Goal: Task Accomplishment & Management: Manage account settings

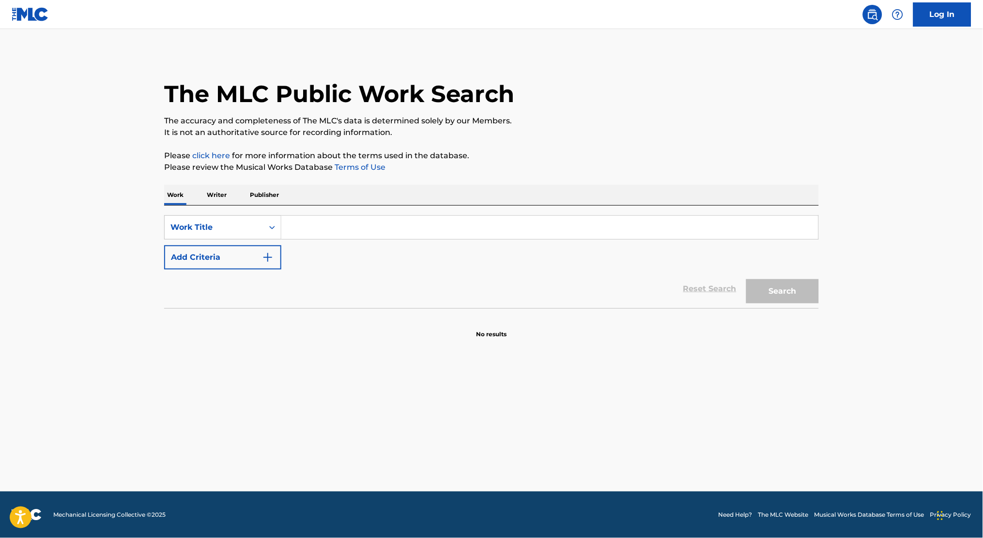
click at [334, 223] on input "Search Form" at bounding box center [549, 227] width 537 height 23
paste input "AC0KZW"
type input "AC0KZW"
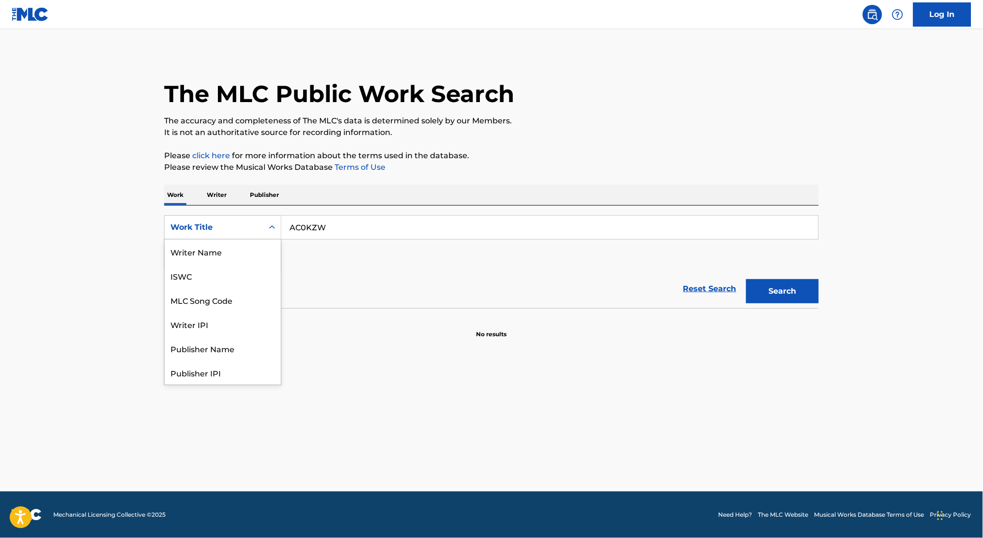
click at [207, 237] on div "Work Title" at bounding box center [222, 227] width 117 height 24
click at [214, 254] on div "MLC Song Code" at bounding box center [223, 252] width 116 height 24
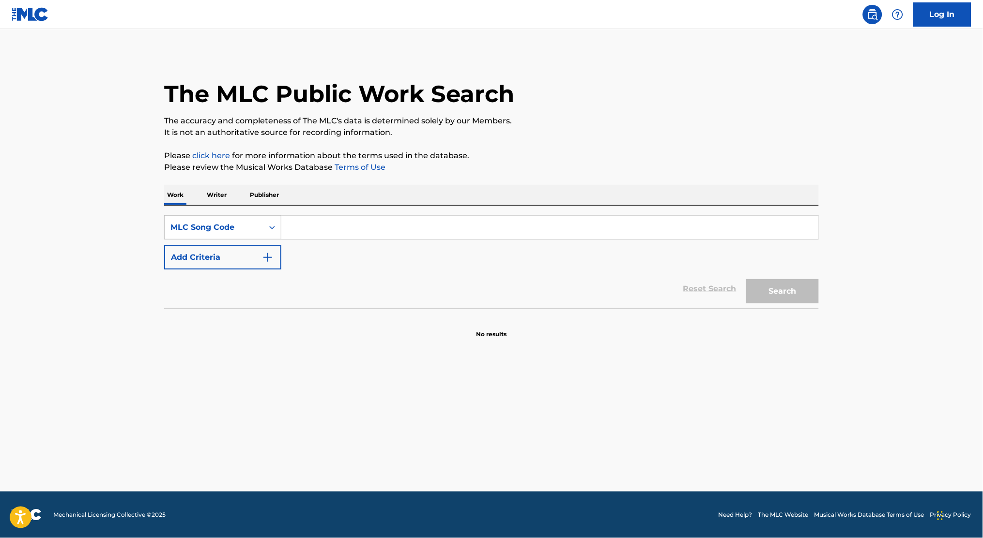
click at [676, 230] on input "Search Form" at bounding box center [549, 227] width 537 height 23
click at [677, 230] on input "Search Form" at bounding box center [549, 227] width 537 height 23
paste input "AC0KZW"
type input "AC0KZW"
click at [770, 287] on button "Search" at bounding box center [782, 291] width 73 height 24
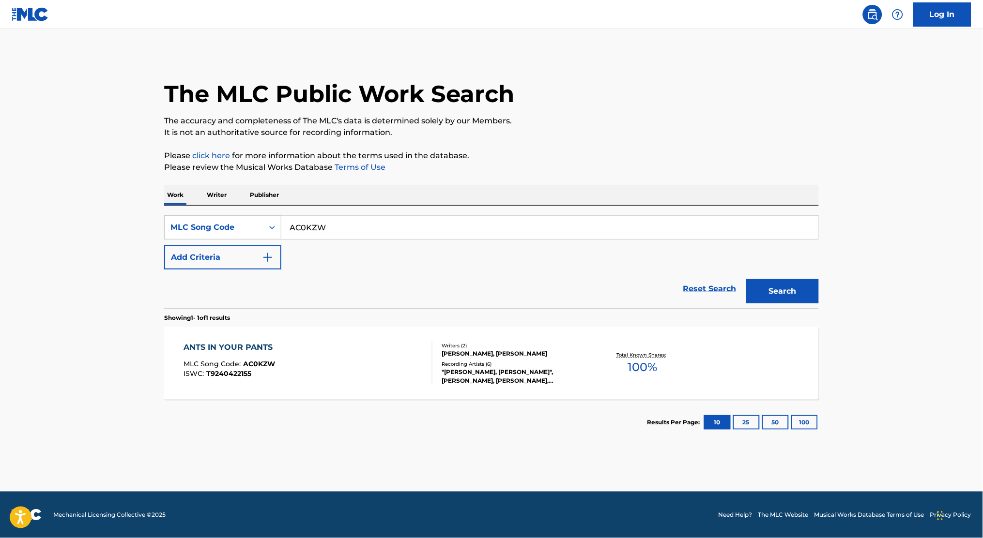
click at [353, 402] on section "Results Per Page: 10 25 50 100" at bounding box center [491, 423] width 655 height 46
click at [358, 382] on div "ANTS IN YOUR PANTS MLC Song Code : AC0KZW ISWC : T9240422155" at bounding box center [308, 364] width 249 height 44
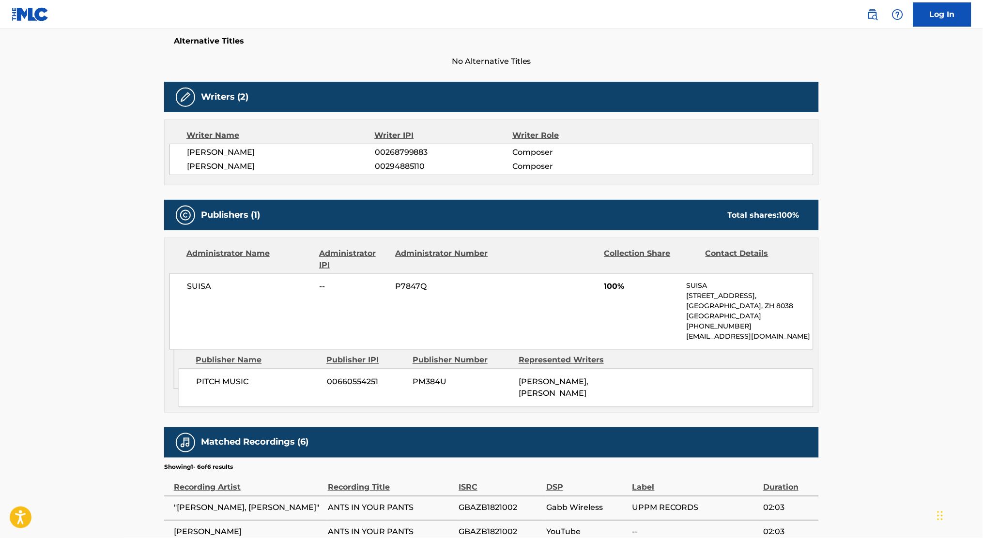
scroll to position [322, 0]
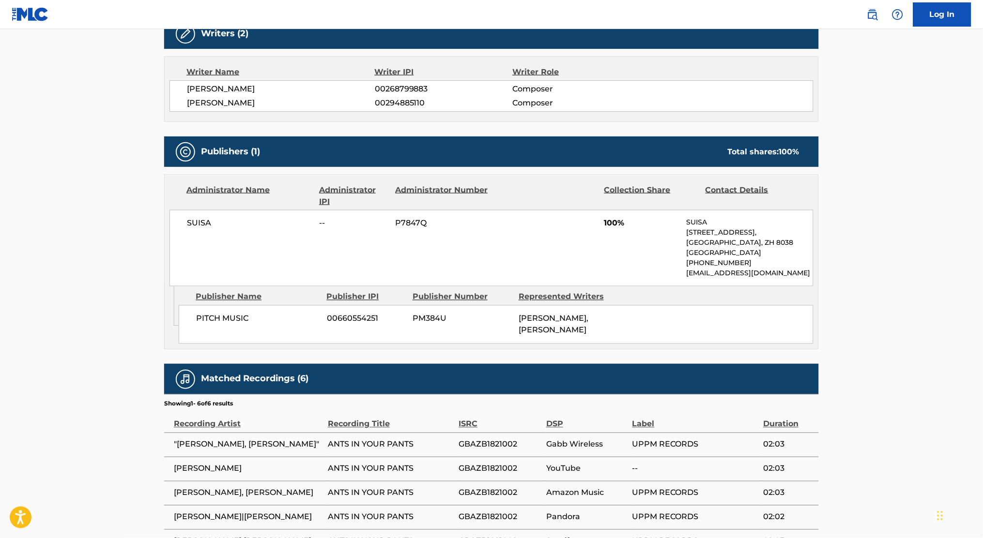
click at [206, 217] on div "SUISA -- P7847Q 100% SUISA [STREET_ADDRESS] [PHONE_NUMBER] [EMAIL_ADDRESS][DOMA…" at bounding box center [491, 248] width 644 height 77
click at [570, 281] on div "SUISA -- P7847Q 100% SUISA [STREET_ADDRESS] [PHONE_NUMBER] [EMAIL_ADDRESS][DOMA…" at bounding box center [491, 248] width 644 height 77
click at [227, 316] on span "PITCH MUSIC" at bounding box center [257, 319] width 123 height 12
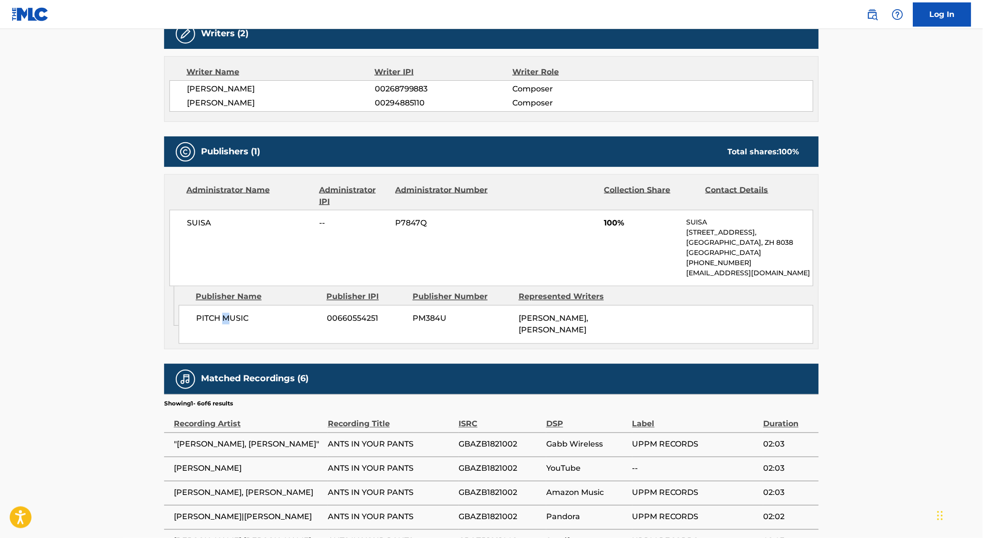
click at [227, 316] on span "PITCH MUSIC" at bounding box center [257, 319] width 123 height 12
click at [227, 315] on span "PITCH MUSIC" at bounding box center [257, 319] width 123 height 12
click at [228, 318] on span "PITCH MUSIC" at bounding box center [257, 319] width 123 height 12
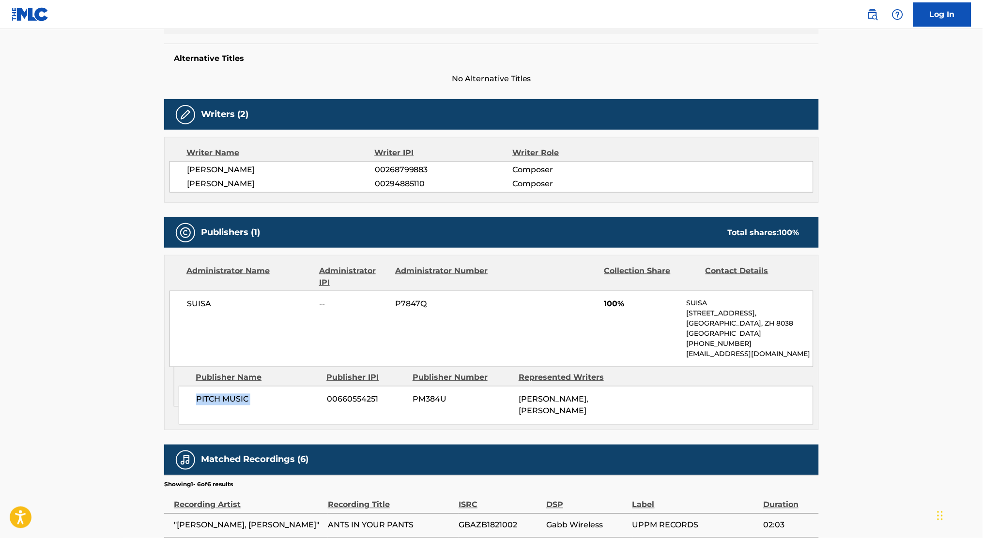
scroll to position [0, 0]
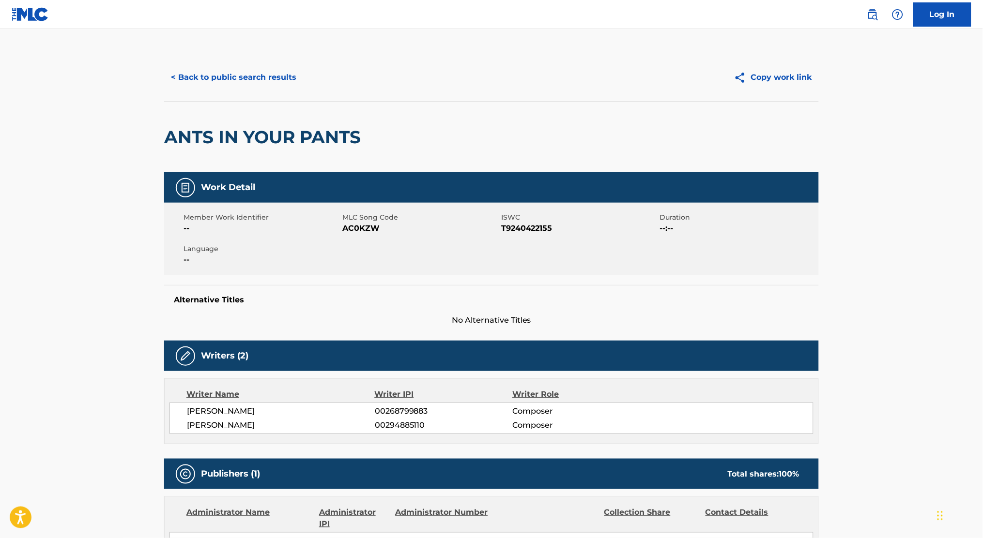
click at [212, 77] on button "< Back to public search results" at bounding box center [233, 77] width 139 height 24
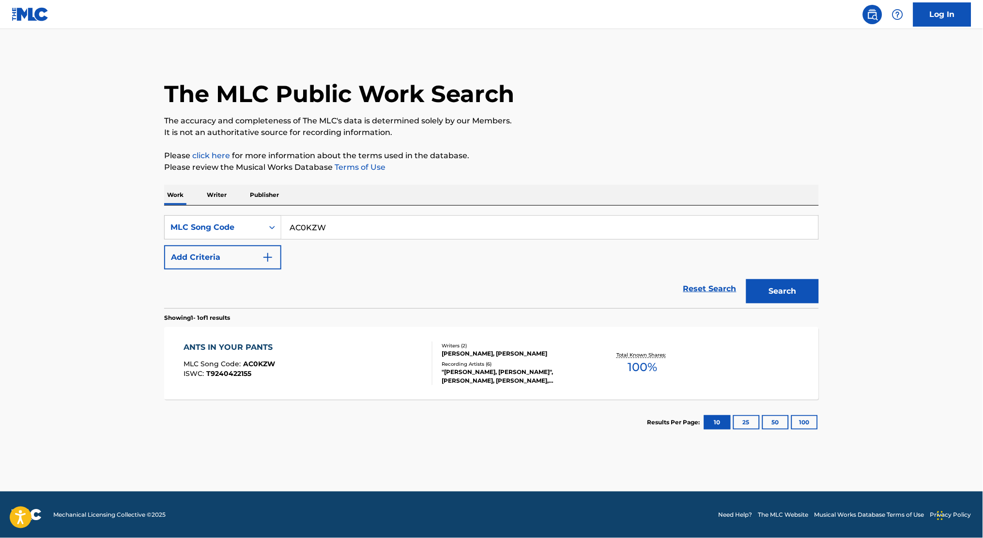
click at [42, 16] on img at bounding box center [30, 14] width 37 height 14
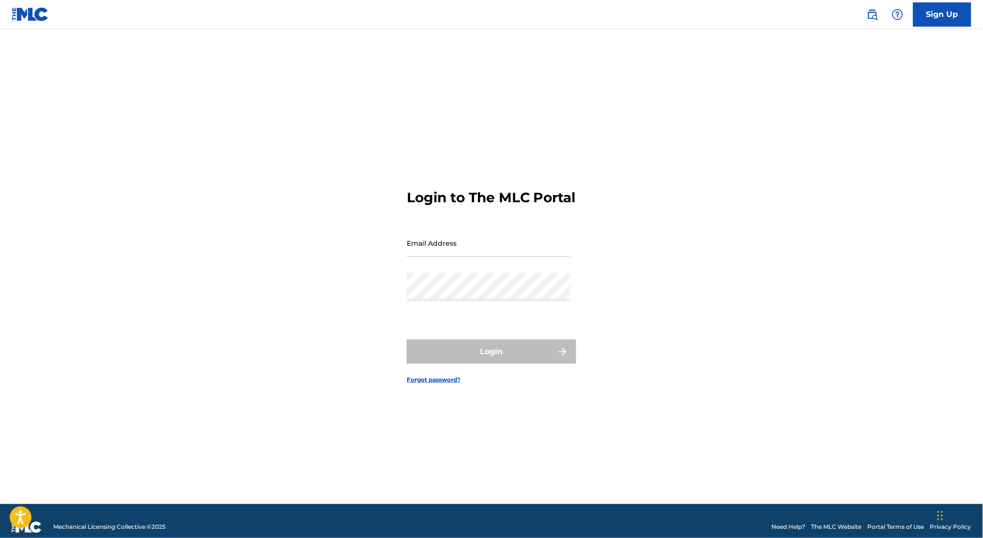
type input "[EMAIL_ADDRESS][DOMAIN_NAME]"
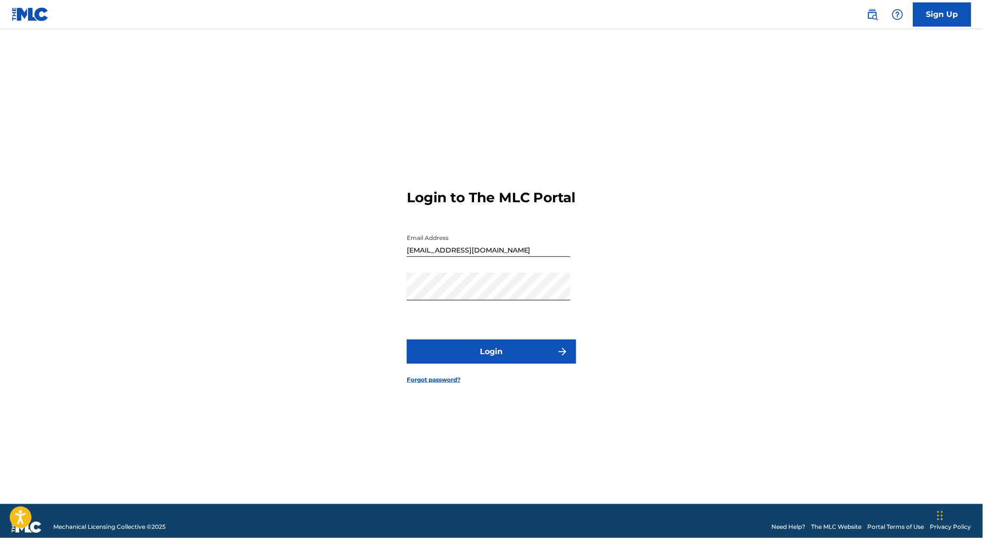
click at [482, 396] on form "Login to The MLC Portal Email Address [EMAIL_ADDRESS][DOMAIN_NAME] Password Log…" at bounding box center [491, 278] width 169 height 451
click at [485, 355] on button "Login" at bounding box center [491, 352] width 169 height 24
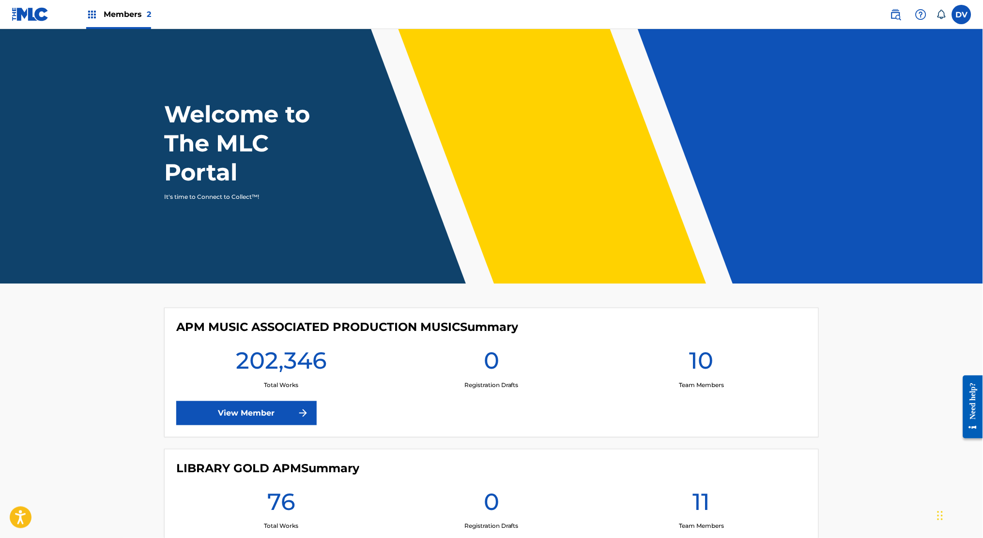
click at [270, 416] on link "View Member" at bounding box center [246, 413] width 140 height 24
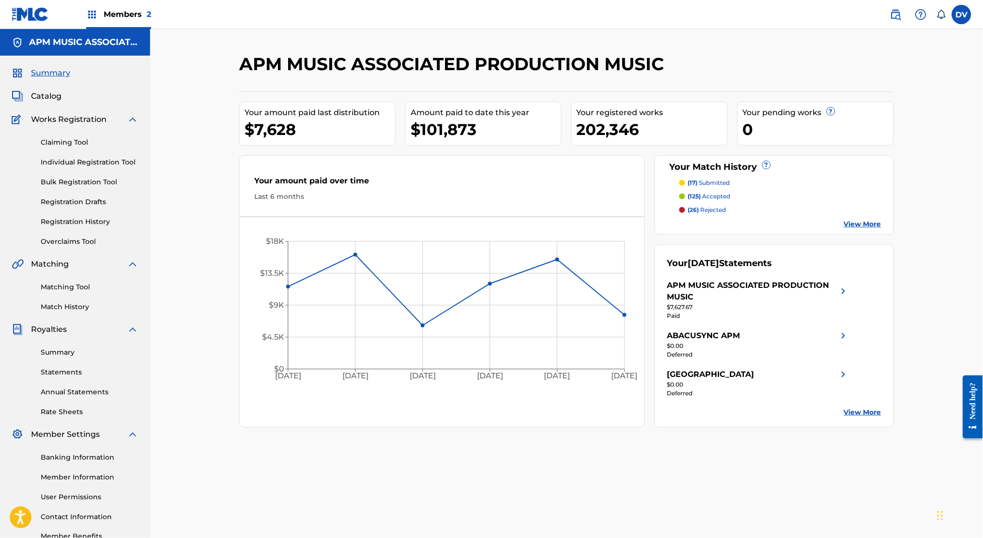
click at [275, 119] on div "$7,628" at bounding box center [320, 130] width 151 height 22
click at [275, 118] on div "Your amount paid last distribution $7,628" at bounding box center [317, 124] width 156 height 44
drag, startPoint x: 275, startPoint y: 118, endPoint x: 436, endPoint y: 122, distance: 161.8
click at [436, 122] on div "$101,873" at bounding box center [486, 130] width 151 height 22
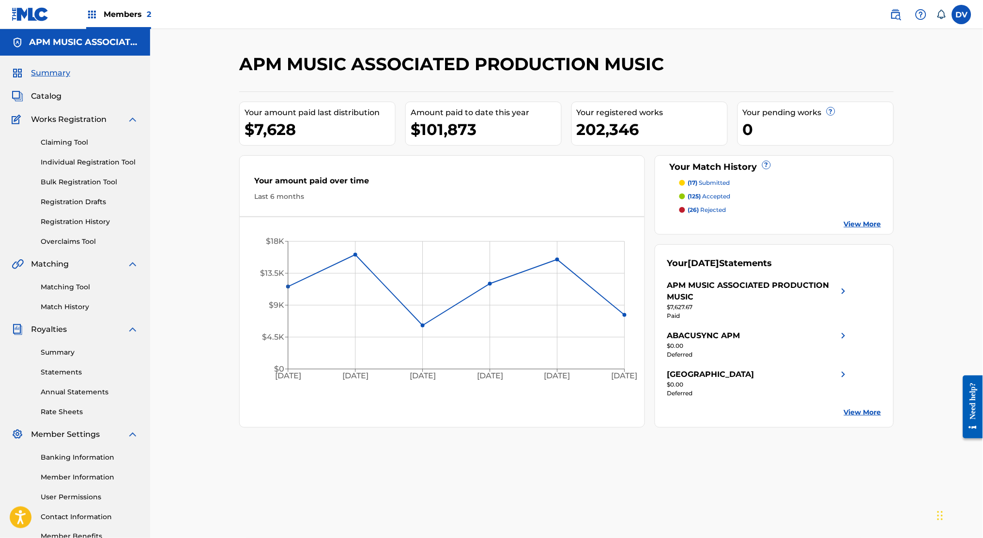
click at [436, 122] on div "$101,873" at bounding box center [486, 130] width 151 height 22
drag, startPoint x: 436, startPoint y: 122, endPoint x: 307, endPoint y: 140, distance: 130.4
click at [307, 140] on div "$7,628" at bounding box center [320, 130] width 151 height 22
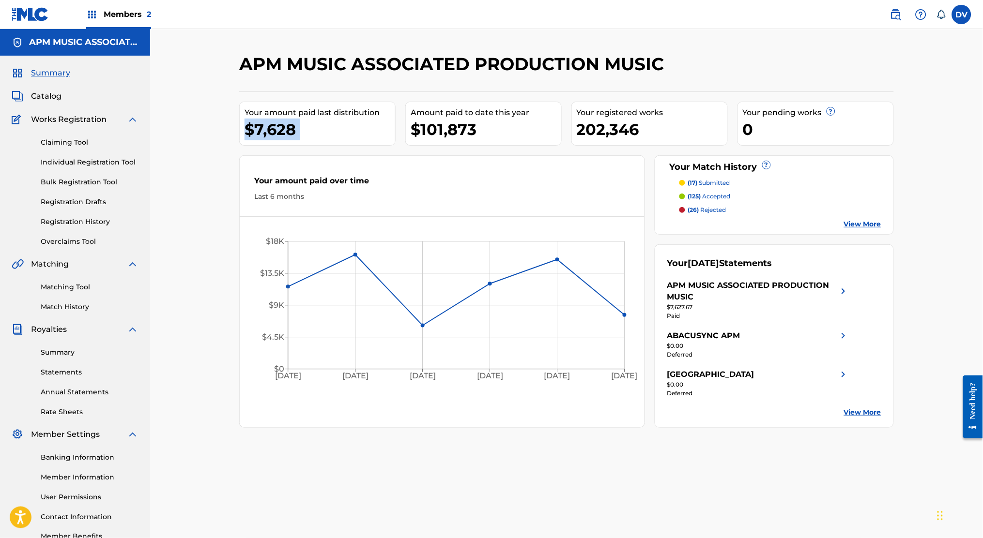
click at [307, 140] on div "$7,628" at bounding box center [320, 130] width 151 height 22
click at [76, 241] on link "Overclaims Tool" at bounding box center [90, 242] width 98 height 10
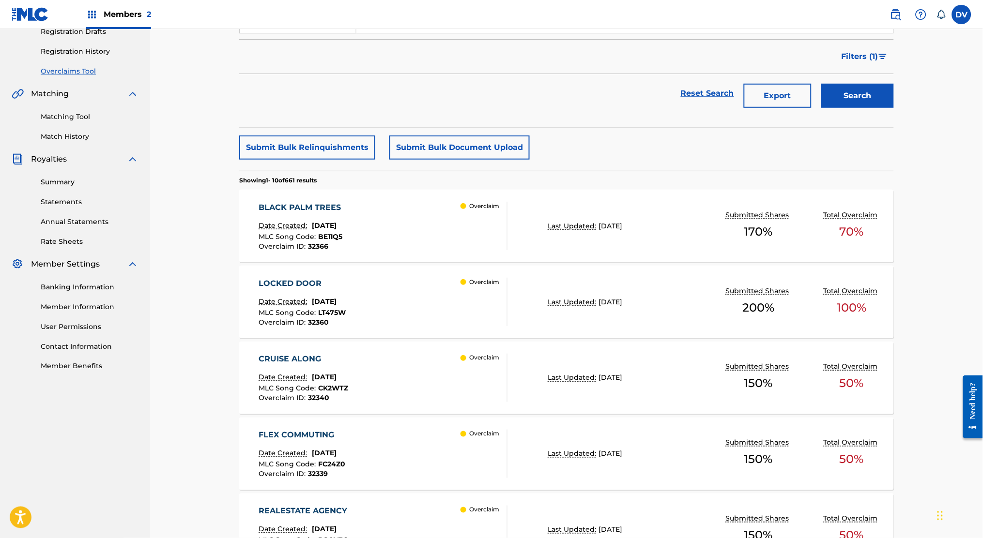
scroll to position [194, 0]
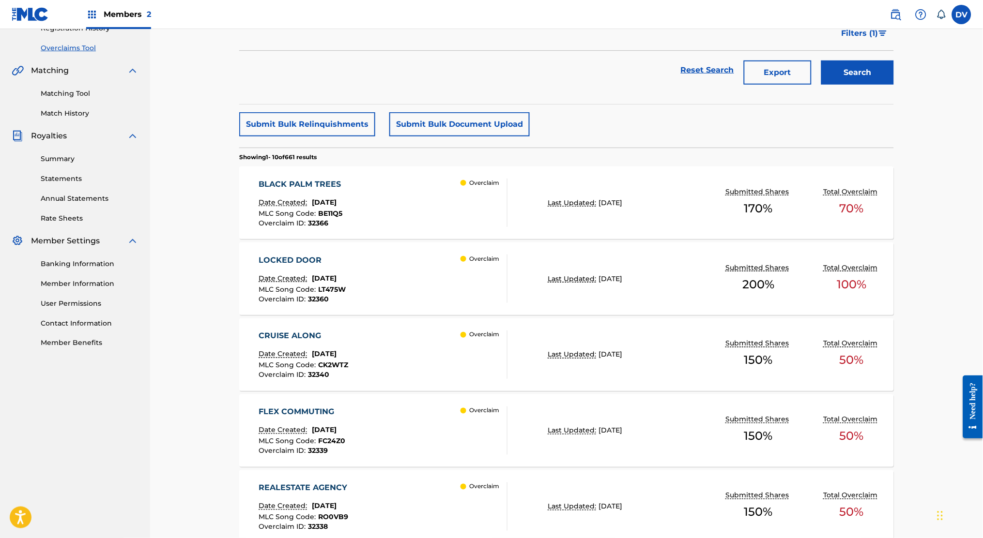
click at [390, 215] on div "BLACK PALM TREES Date Created: [DATE] MLC Song Code : BE11Q5 Overclaim ID : 323…" at bounding box center [383, 203] width 249 height 48
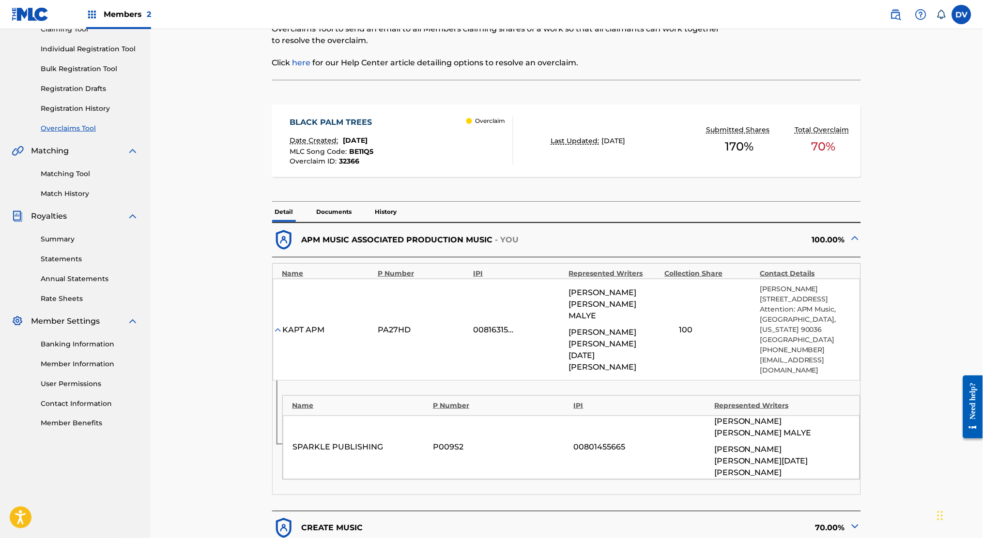
scroll to position [258, 0]
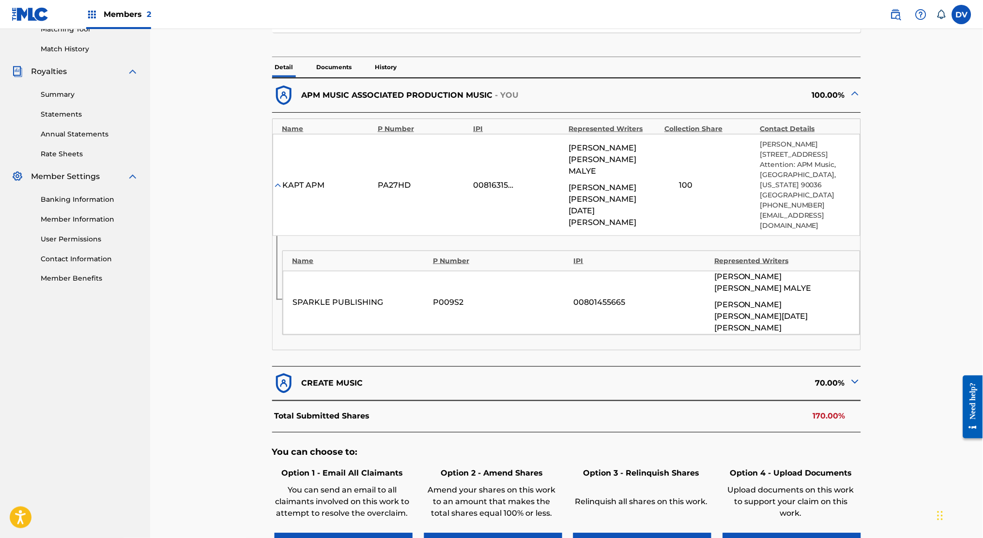
click at [853, 376] on div at bounding box center [855, 383] width 12 height 15
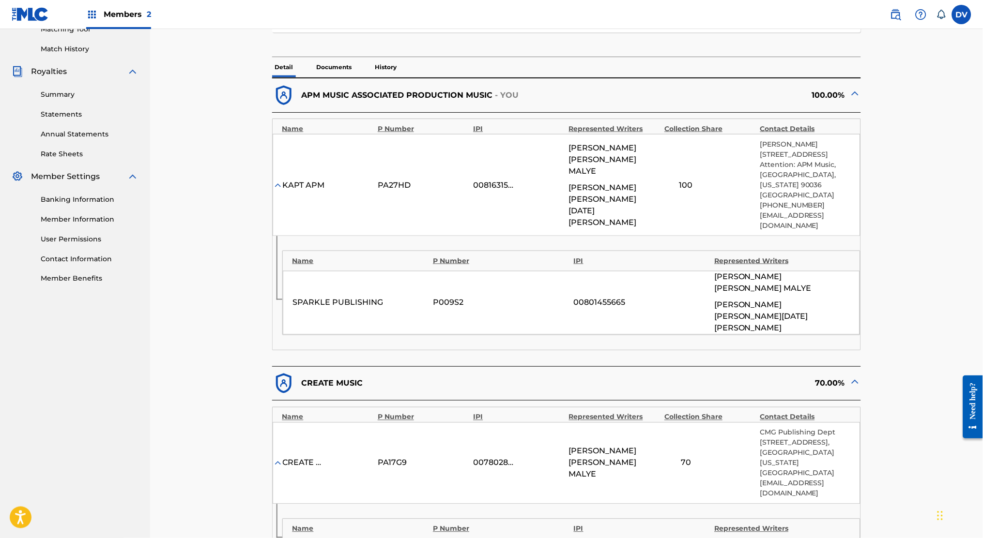
click at [854, 376] on img at bounding box center [855, 382] width 12 height 12
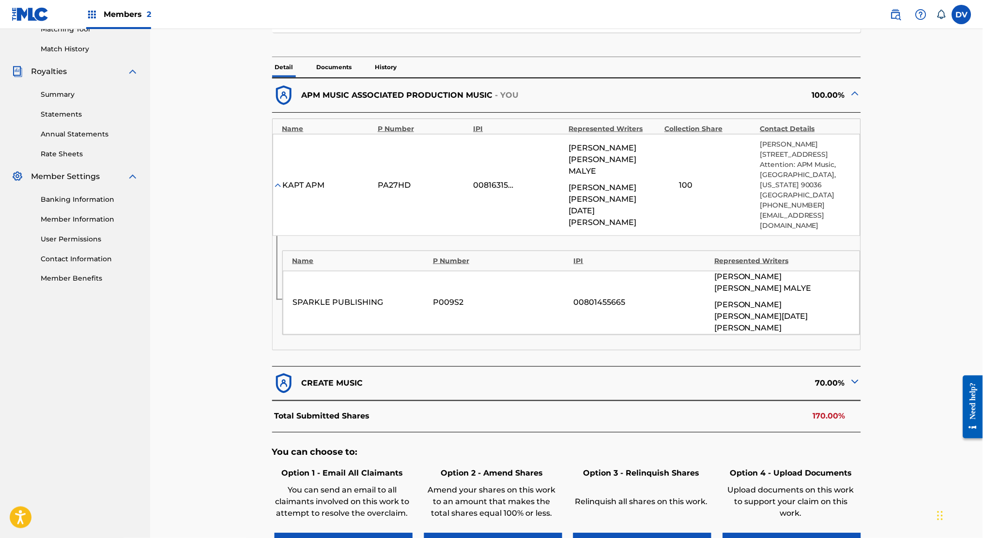
click at [854, 376] on img at bounding box center [855, 382] width 12 height 12
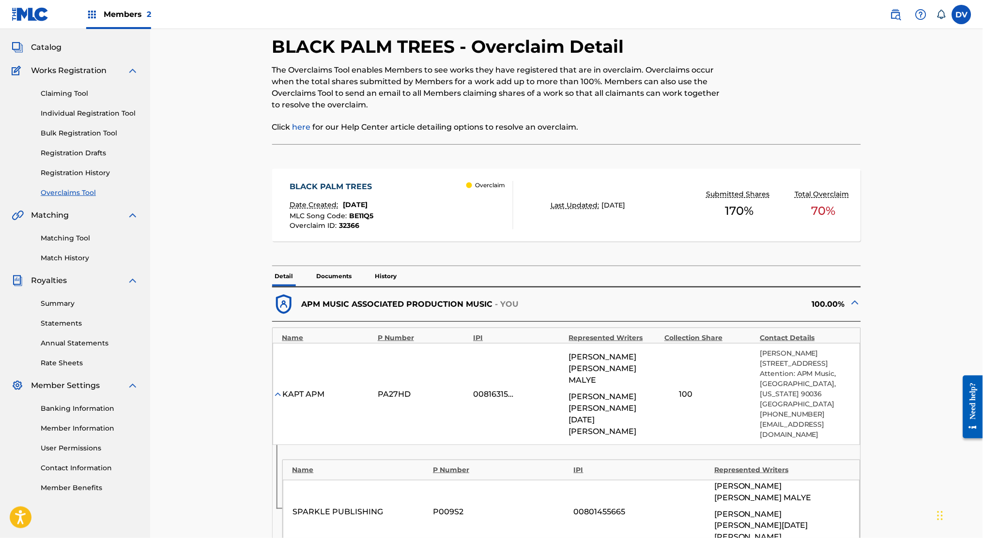
scroll to position [0, 0]
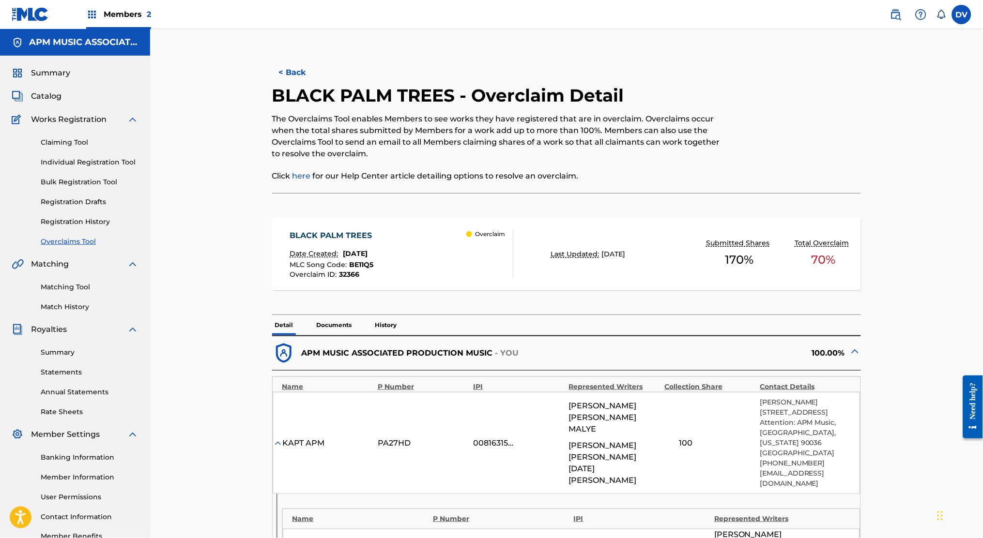
click at [290, 70] on button "< Back" at bounding box center [301, 73] width 58 height 24
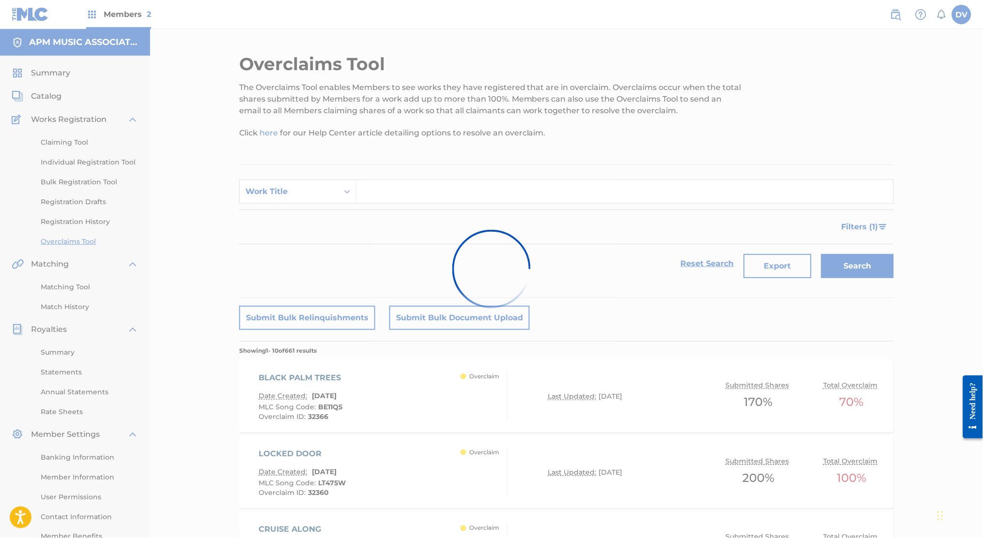
scroll to position [194, 0]
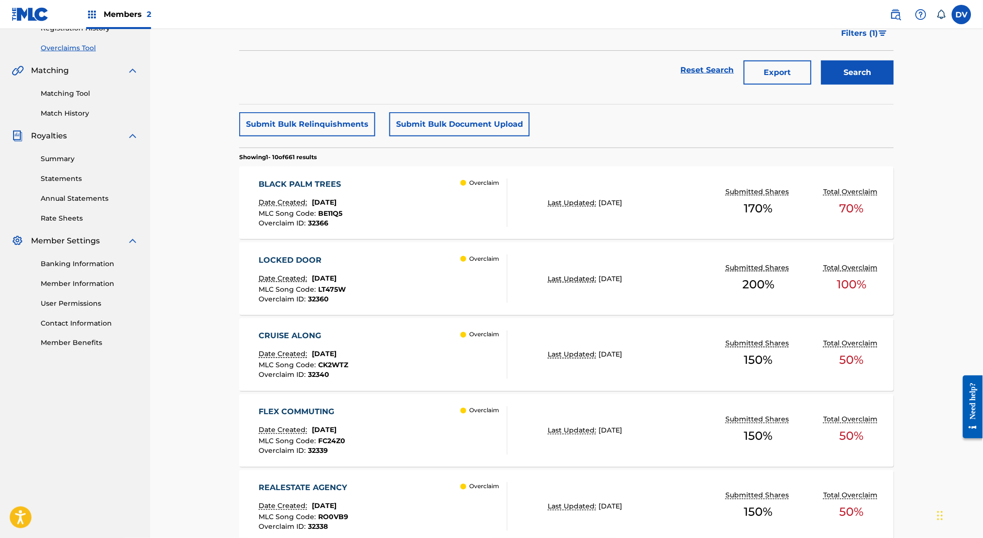
click at [413, 265] on div "LOCKED DOOR Date Created: [DATE] MLC Song Code : LT475W Overclaim ID : 32360 Ov…" at bounding box center [383, 279] width 249 height 48
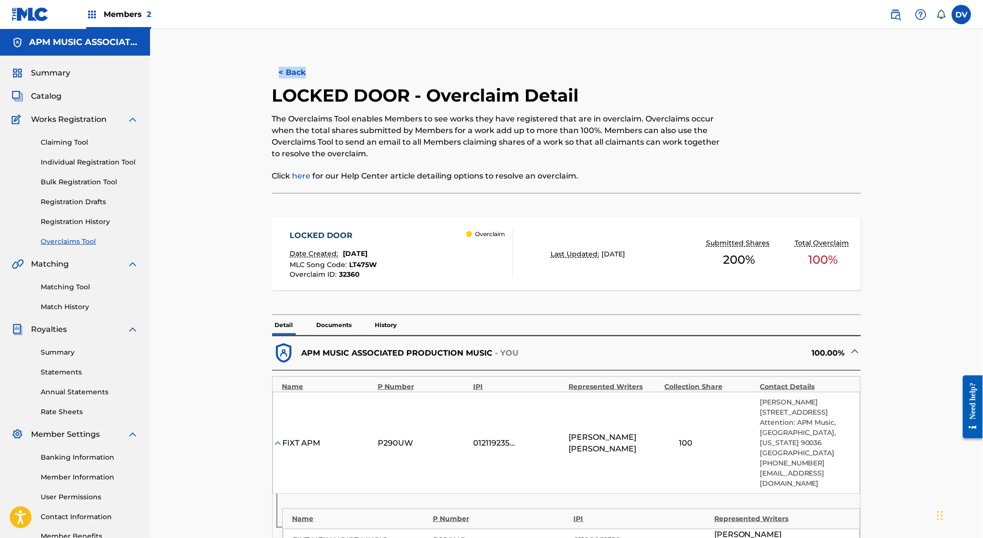
click at [301, 56] on div "< Back LOCKED DOOR - Overclaim Detail The Overclaims Tool enables Members to se…" at bounding box center [566, 451] width 655 height 796
drag, startPoint x: 301, startPoint y: 56, endPoint x: 297, endPoint y: 70, distance: 15.0
click at [297, 70] on button "< Back" at bounding box center [301, 73] width 58 height 24
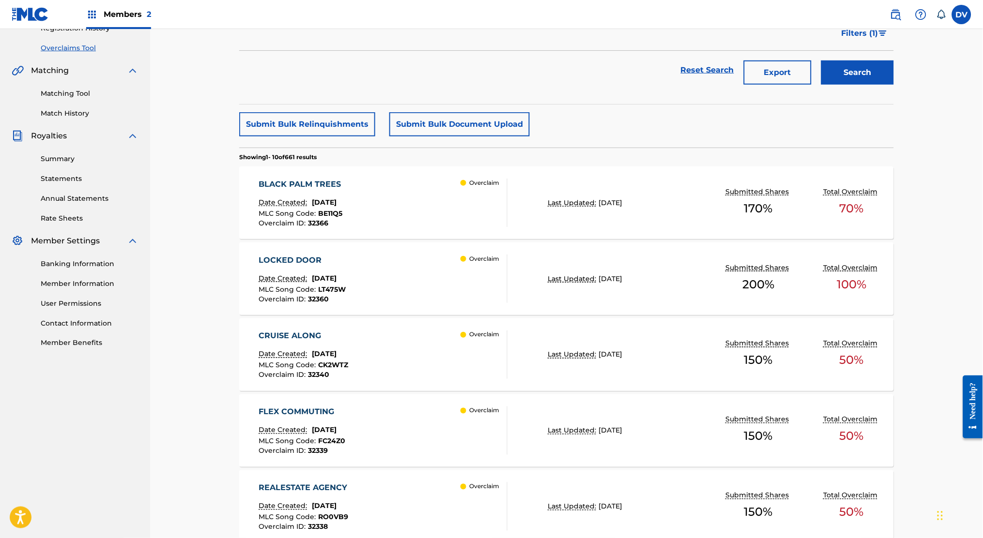
click at [372, 329] on div "CRUISE ALONG Date Created: [DATE] MLC Song Code : CK2WTZ Overclaim ID : 32340 O…" at bounding box center [566, 355] width 655 height 73
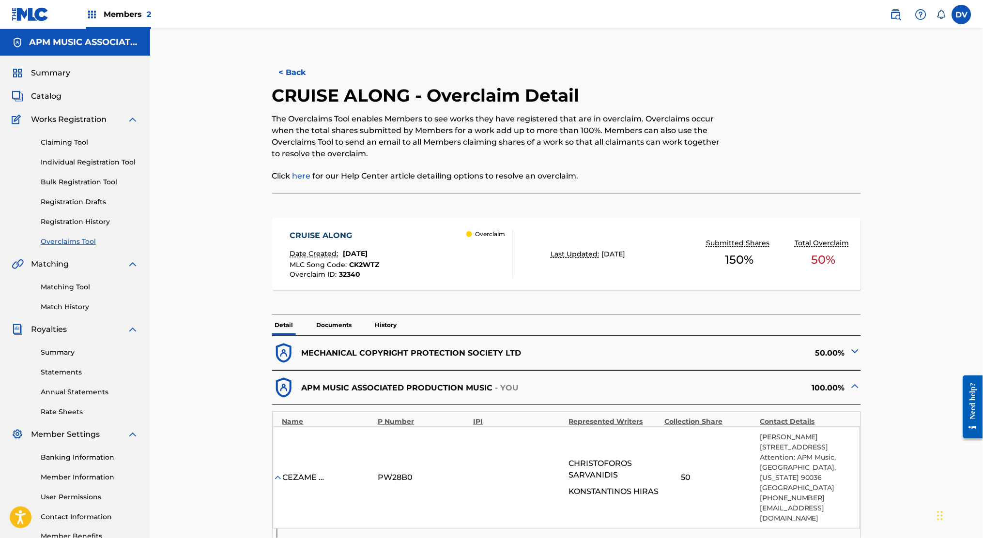
click at [295, 68] on button "< Back" at bounding box center [301, 73] width 58 height 24
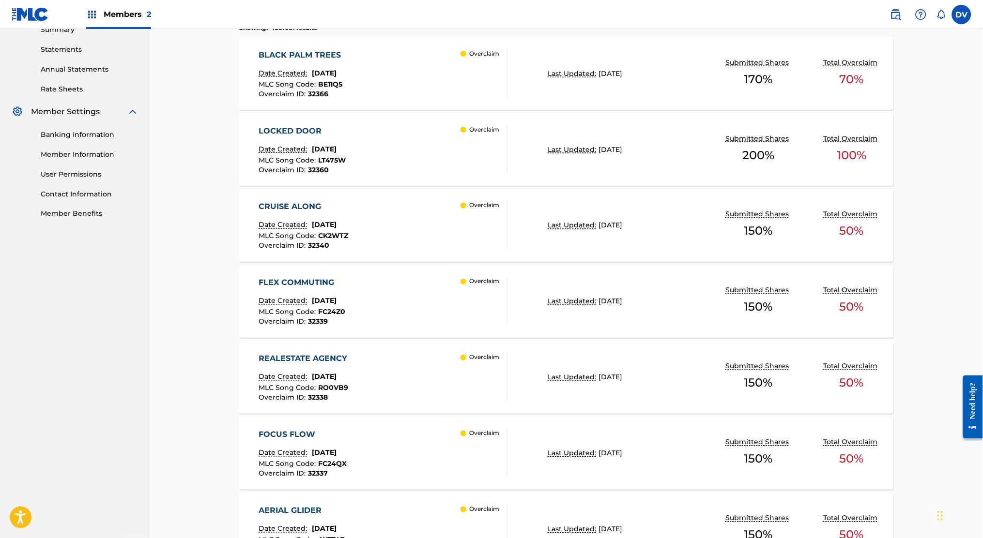
scroll to position [322, 0]
click at [346, 310] on div "MLC Song Code : FC24Z0" at bounding box center [302, 314] width 87 height 10
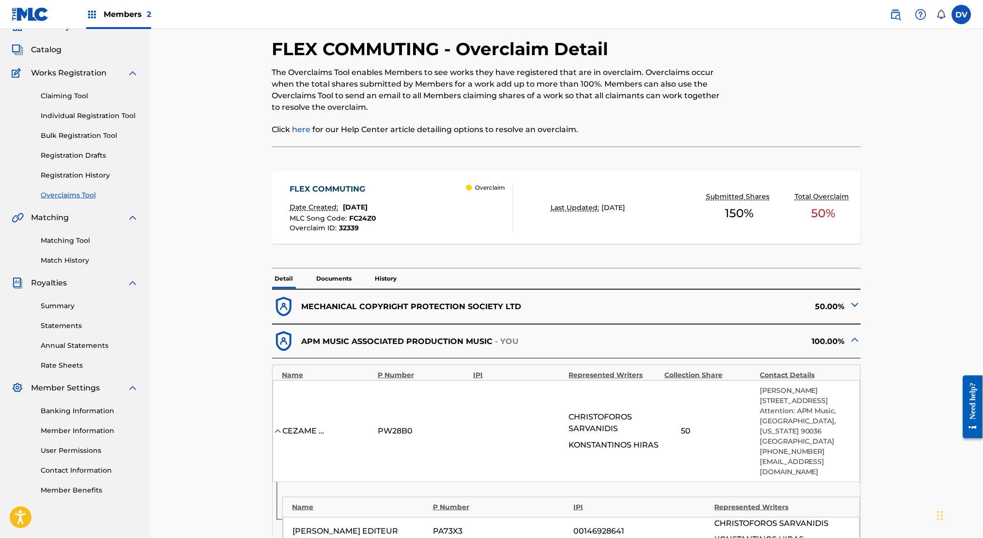
scroll to position [258, 0]
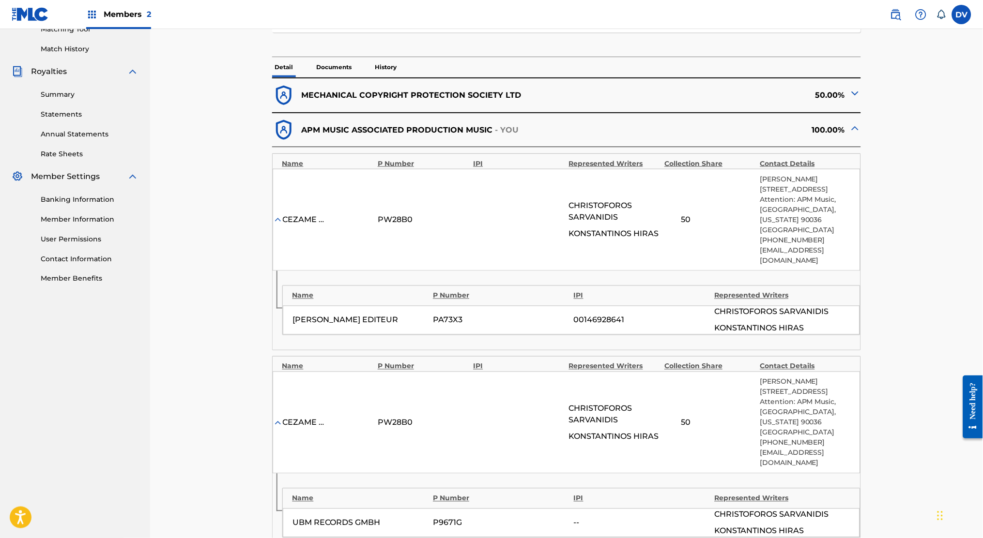
click at [276, 218] on img at bounding box center [278, 220] width 10 height 10
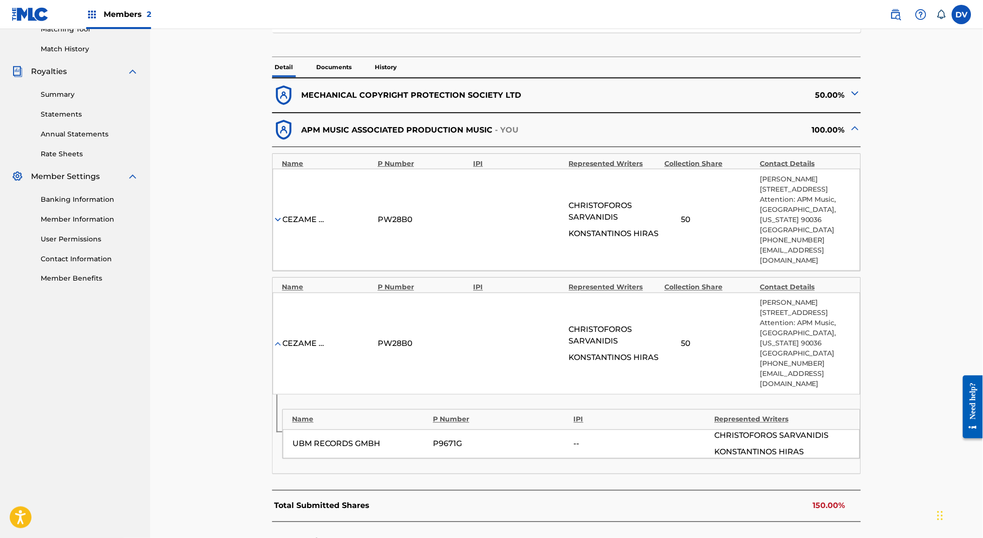
click at [277, 218] on img at bounding box center [278, 220] width 10 height 10
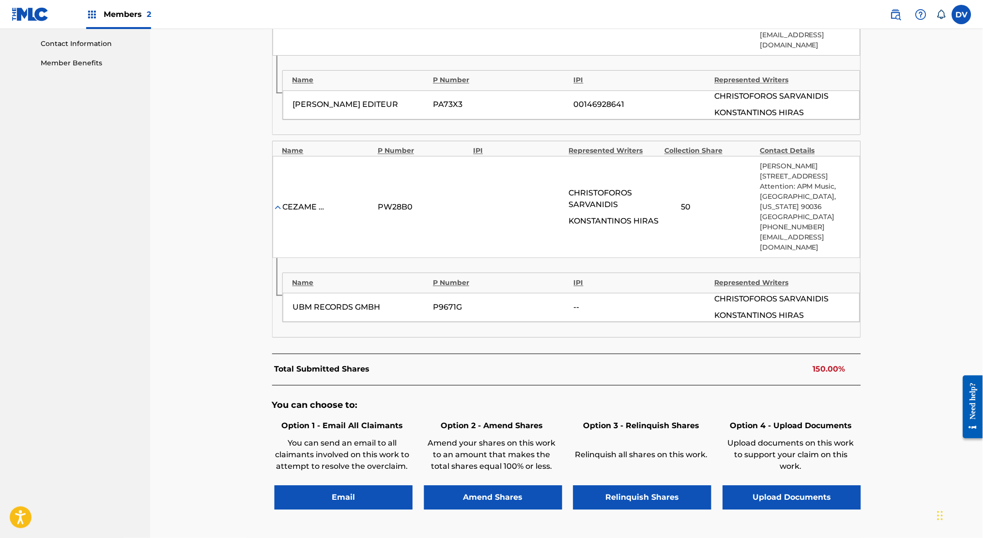
scroll to position [452, 0]
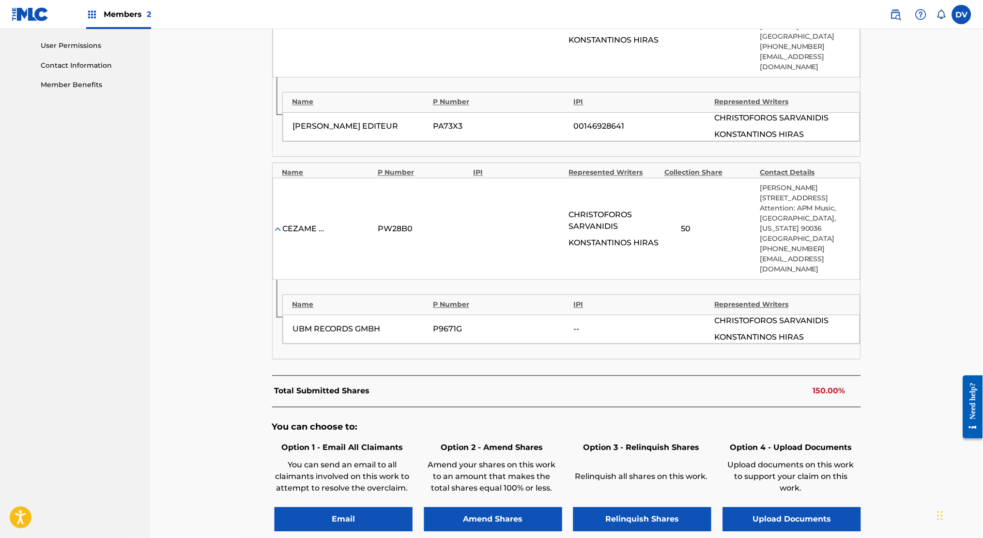
click at [317, 327] on div "UBM RECORDS GMBH" at bounding box center [361, 330] width 136 height 12
click at [317, 326] on div "UBM RECORDS GMBH" at bounding box center [361, 330] width 136 height 12
drag, startPoint x: 317, startPoint y: 326, endPoint x: 591, endPoint y: 291, distance: 276.7
click at [591, 291] on div "Name P Number IPI Represented Writers UBM RECORDS GMBH P9671G -- [PERSON_NAME] …" at bounding box center [567, 319] width 588 height 79
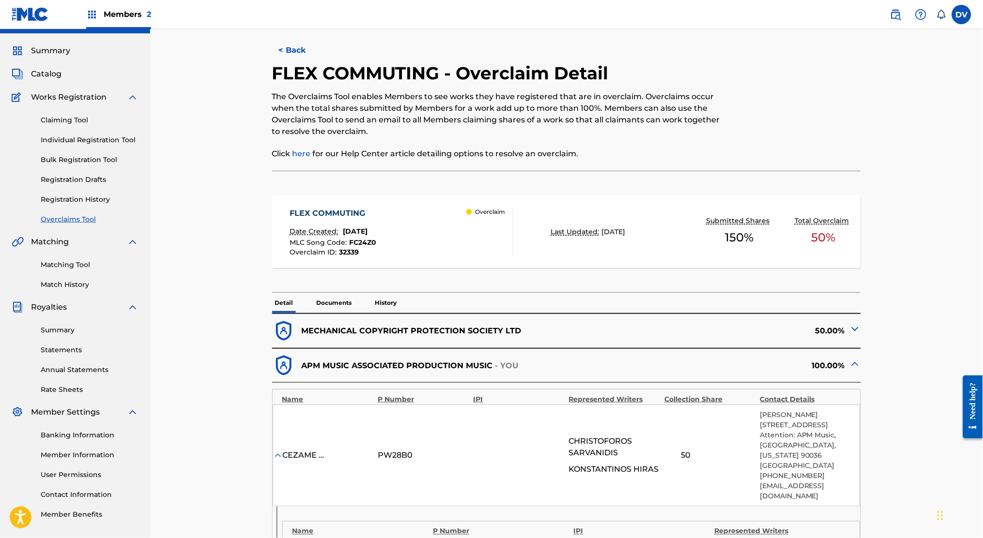
scroll to position [0, 0]
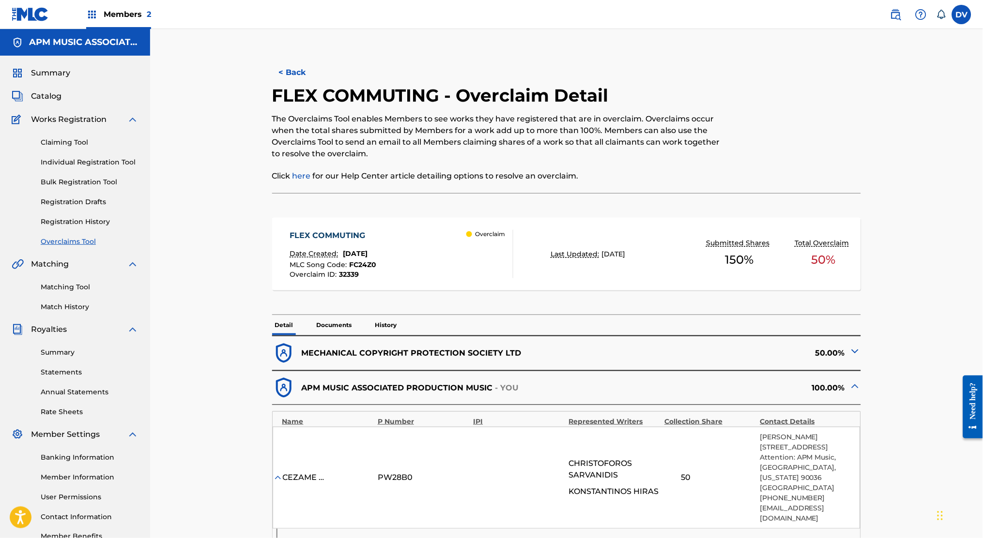
click at [298, 74] on button "< Back" at bounding box center [301, 73] width 58 height 24
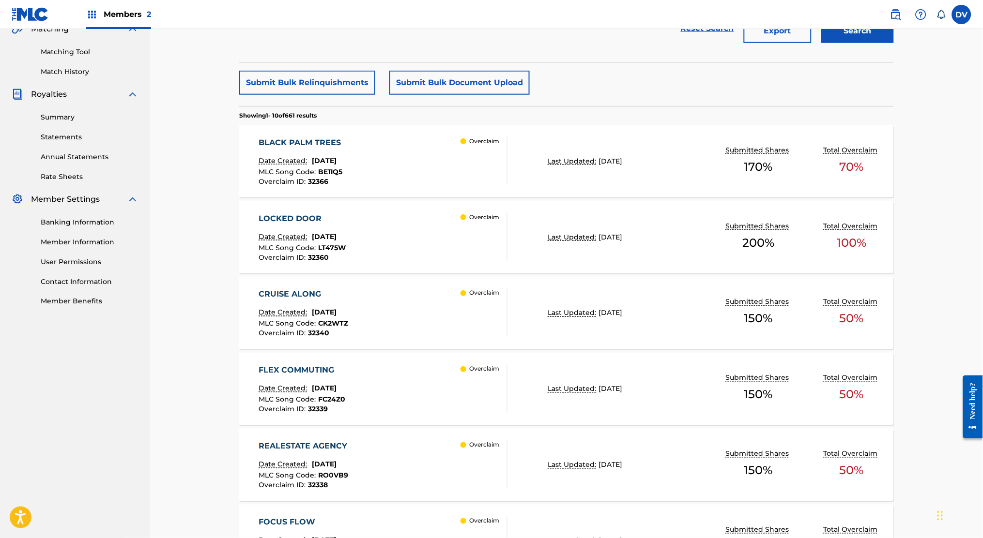
scroll to position [129, 0]
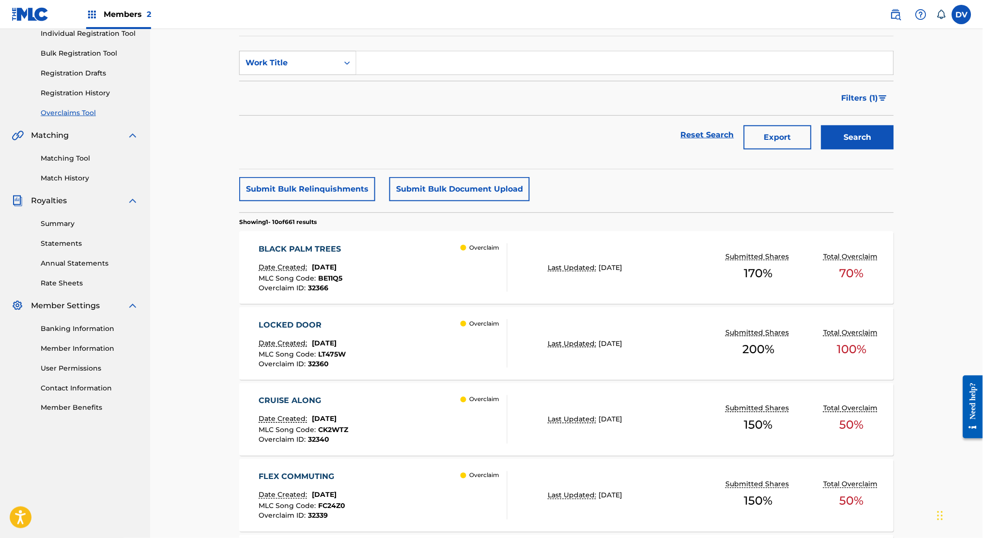
click at [442, 185] on button "Submit Bulk Document Upload" at bounding box center [459, 189] width 140 height 24
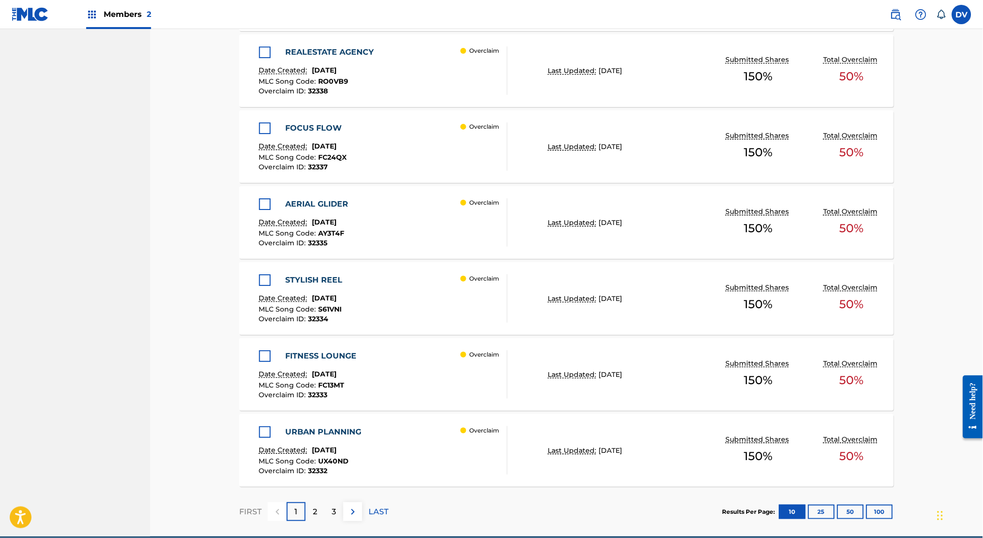
scroll to position [896, 0]
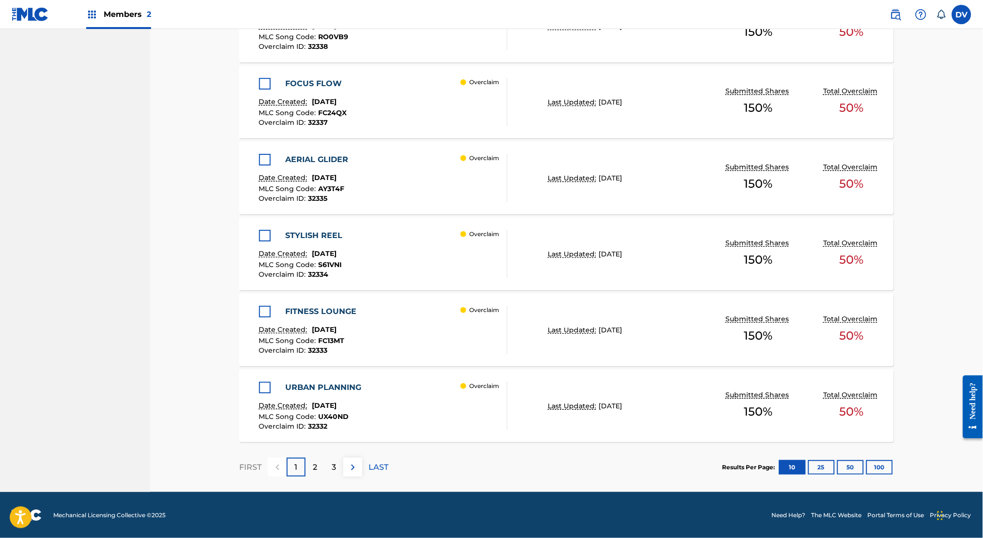
click at [887, 459] on div "Results Per Page: 10 25 50 100" at bounding box center [807, 468] width 171 height 46
click at [886, 470] on button "100" at bounding box center [879, 467] width 27 height 15
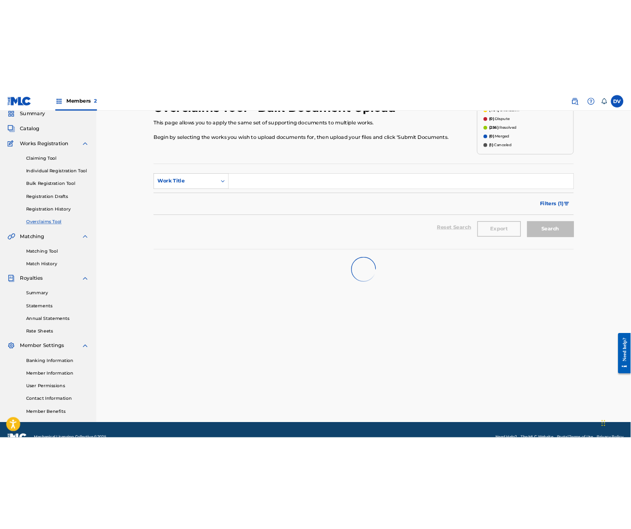
scroll to position [0, 0]
